Goal: Transaction & Acquisition: Purchase product/service

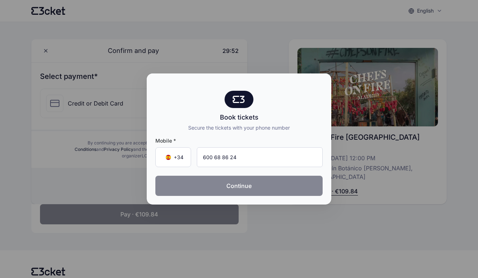
type input "600 68 86 24"
click at [262, 185] on button "Continue" at bounding box center [238, 186] width 167 height 20
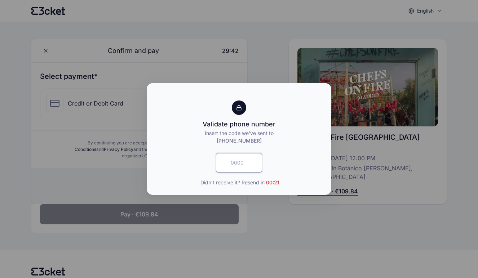
click at [245, 163] on input "text" at bounding box center [239, 162] width 46 height 19
type input "2025"
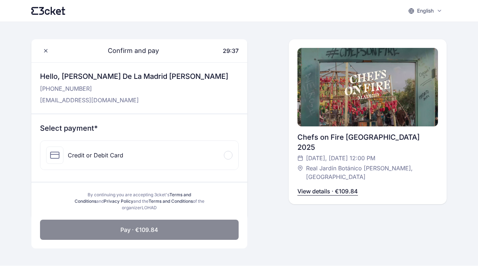
scroll to position [52, 0]
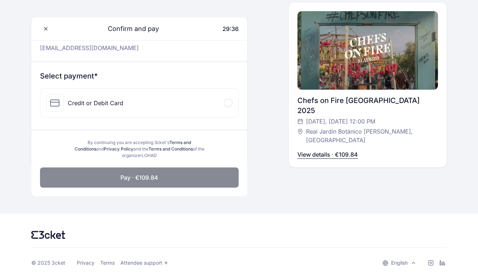
click at [331, 142] on div "Chefs on Fire Madrid 2025 Tomorrow, 4 Oct at 12:00 PM Real Jardín Botánico Alfo…" at bounding box center [368, 85] width 141 height 165
click at [330, 144] on div "Chefs on Fire Madrid 2025 Tomorrow, 4 Oct at 12:00 PM Real Jardín Botánico Alfo…" at bounding box center [368, 85] width 141 height 165
click at [322, 153] on p "View details · €109.84" at bounding box center [328, 154] width 61 height 9
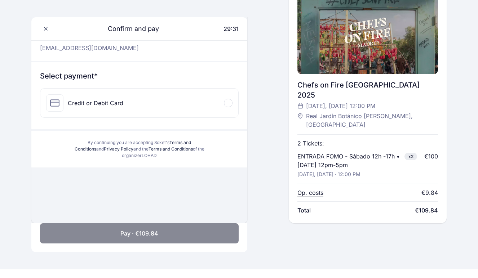
click at [177, 111] on div "Credit or Debit Card" at bounding box center [139, 103] width 198 height 29
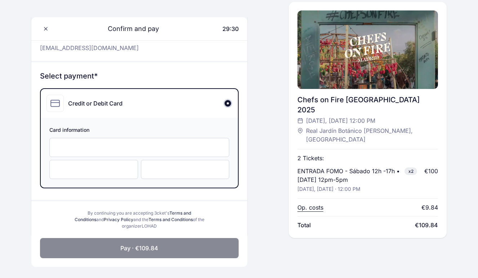
click at [144, 140] on div at bounding box center [139, 147] width 180 height 19
click at [155, 142] on div at bounding box center [139, 147] width 180 height 19
click at [40, 34] on span at bounding box center [46, 29] width 12 height 12
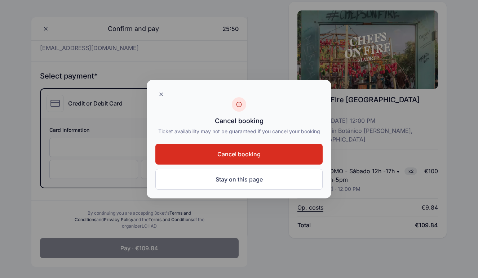
click at [232, 152] on span "Cancel booking" at bounding box center [238, 154] width 43 height 9
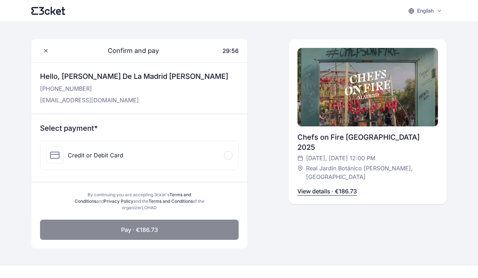
click at [144, 158] on div "Credit or Debit Card" at bounding box center [139, 155] width 198 height 29
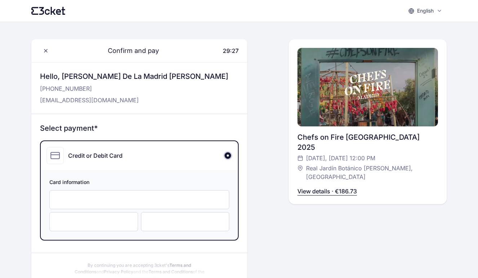
click at [212, 217] on div at bounding box center [185, 221] width 89 height 19
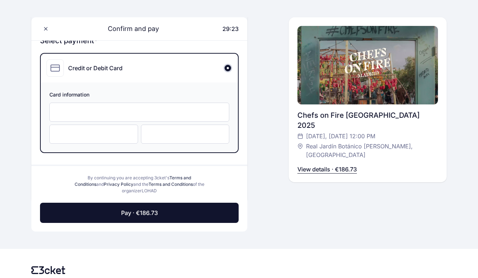
scroll to position [89, 0]
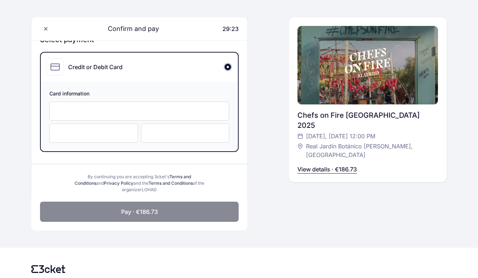
click at [192, 211] on button "Pay · €186.73" at bounding box center [139, 212] width 199 height 20
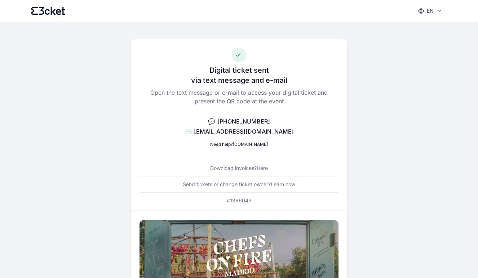
click at [287, 184] on link "Learn how" at bounding box center [283, 184] width 25 height 6
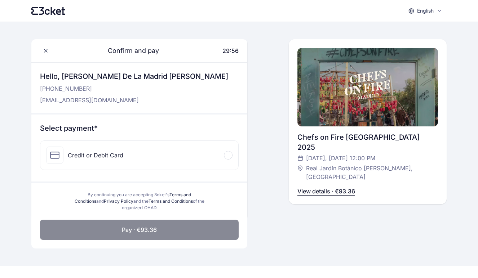
click at [151, 154] on div "Credit or Debit Card" at bounding box center [139, 155] width 198 height 29
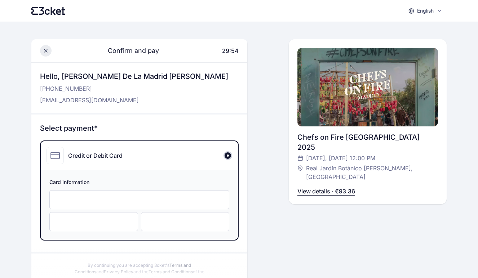
click at [46, 45] on span at bounding box center [46, 51] width 12 height 12
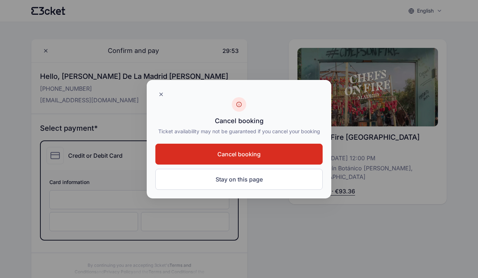
click at [264, 163] on button "Cancel booking" at bounding box center [238, 154] width 167 height 21
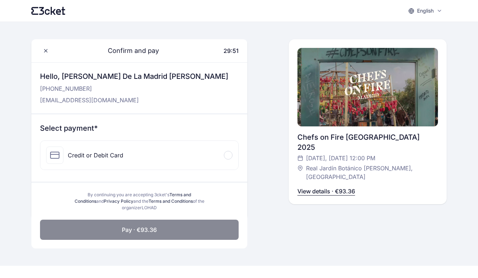
click at [81, 99] on p "[EMAIL_ADDRESS][DOMAIN_NAME]" at bounding box center [134, 100] width 188 height 9
click at [184, 164] on div "Credit or Debit Card" at bounding box center [139, 155] width 198 height 29
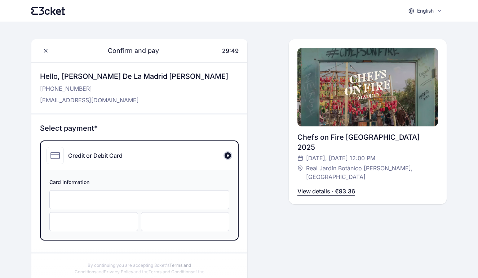
click at [151, 194] on div at bounding box center [139, 199] width 180 height 19
click at [104, 196] on div at bounding box center [139, 199] width 180 height 19
click at [96, 225] on div at bounding box center [93, 221] width 89 height 19
click at [117, 187] on span "Card information" at bounding box center [139, 183] width 180 height 9
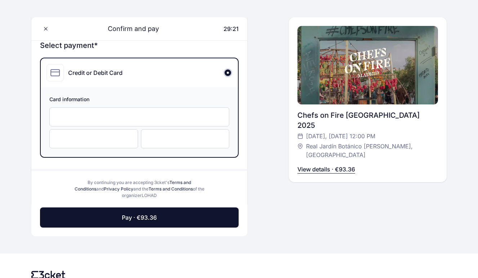
scroll to position [90, 0]
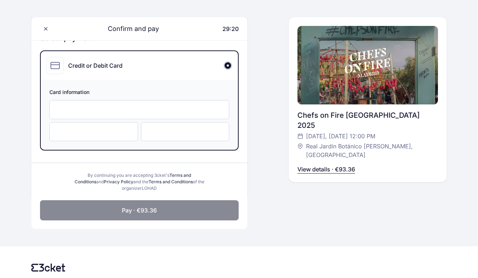
click at [153, 215] on button "Pay · €93.36" at bounding box center [139, 211] width 199 height 20
click at [426, 168] on div "Confirm and pay 29:19 Hello, [PERSON_NAME] De La Madrid [PERSON_NAME] [PHONE_NU…" at bounding box center [368, 74] width 158 height 251
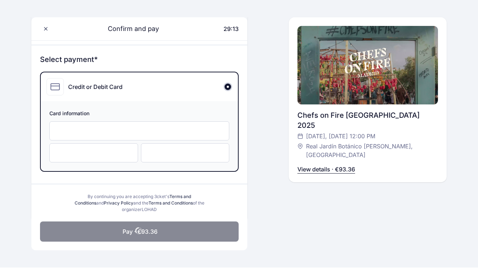
scroll to position [79, 0]
